Goal: Information Seeking & Learning: Learn about a topic

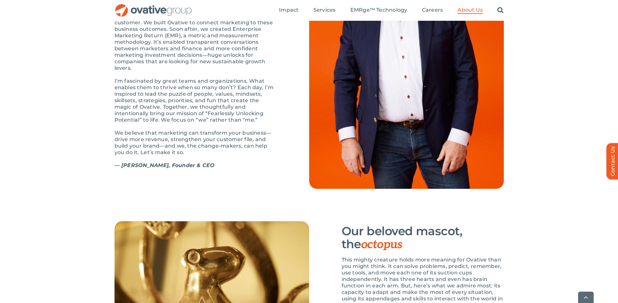
scroll to position [798, 0]
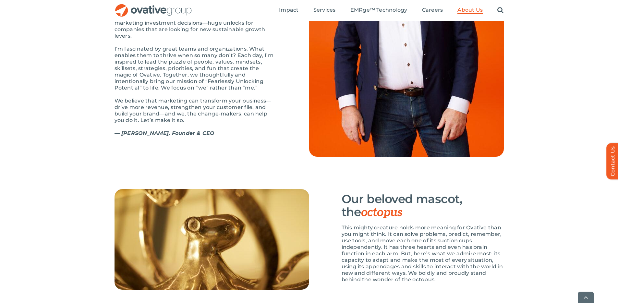
click at [569, 144] on div "OUR STORY Bright past, better future The first time I wrote down “Ovative” was …" at bounding box center [309, 23] width 618 height 265
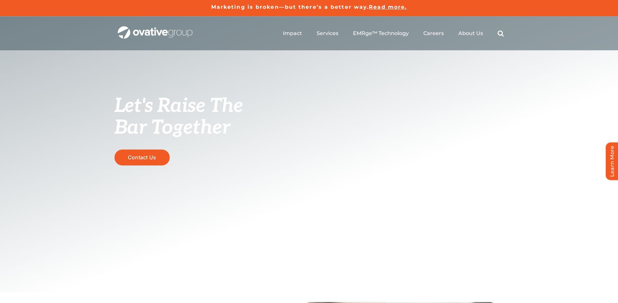
click at [326, 131] on div "Let's Raise The Bar Together Contact Us" at bounding box center [309, 155] width 618 height 276
click at [469, 33] on span "About Us" at bounding box center [470, 33] width 25 height 6
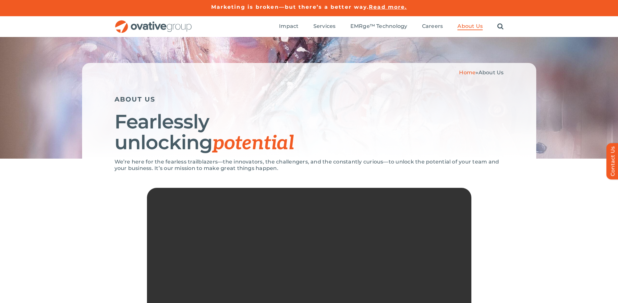
click at [385, 144] on h1 "Fearlessly unlocking potential" at bounding box center [309, 132] width 389 height 42
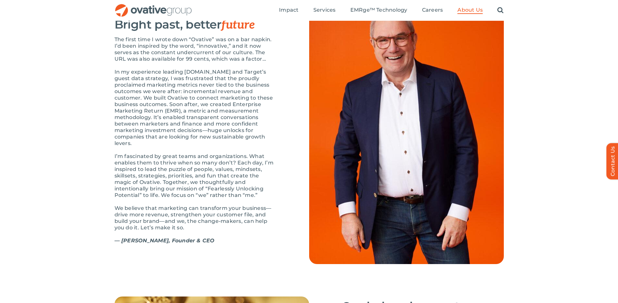
scroll to position [690, 0]
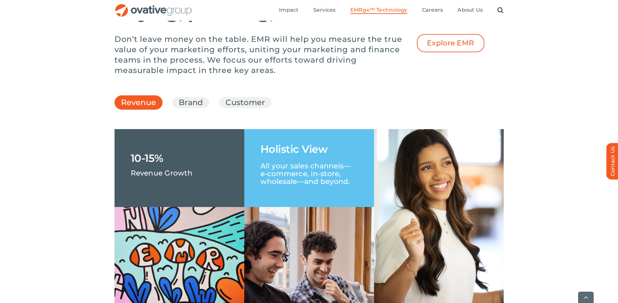
scroll to position [910, 0]
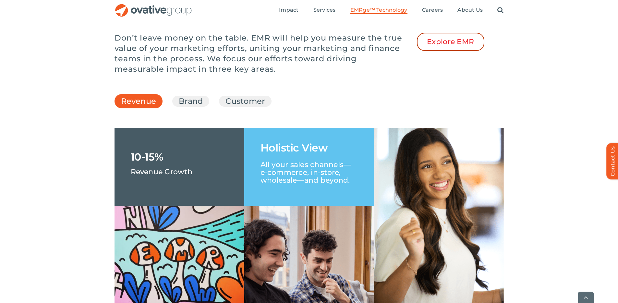
click at [445, 46] on span "Explore EMR" at bounding box center [450, 42] width 47 height 8
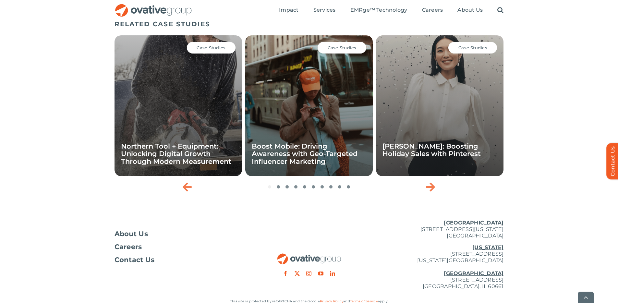
scroll to position [1114, 0]
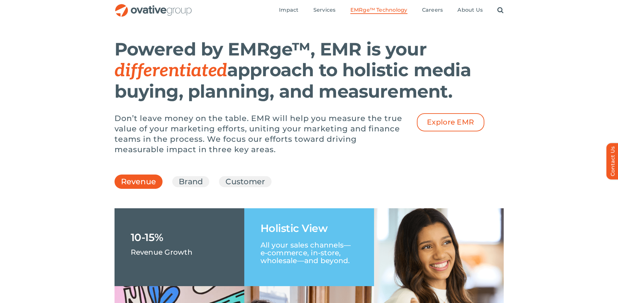
scroll to position [819, 0]
